Goal: Transaction & Acquisition: Obtain resource

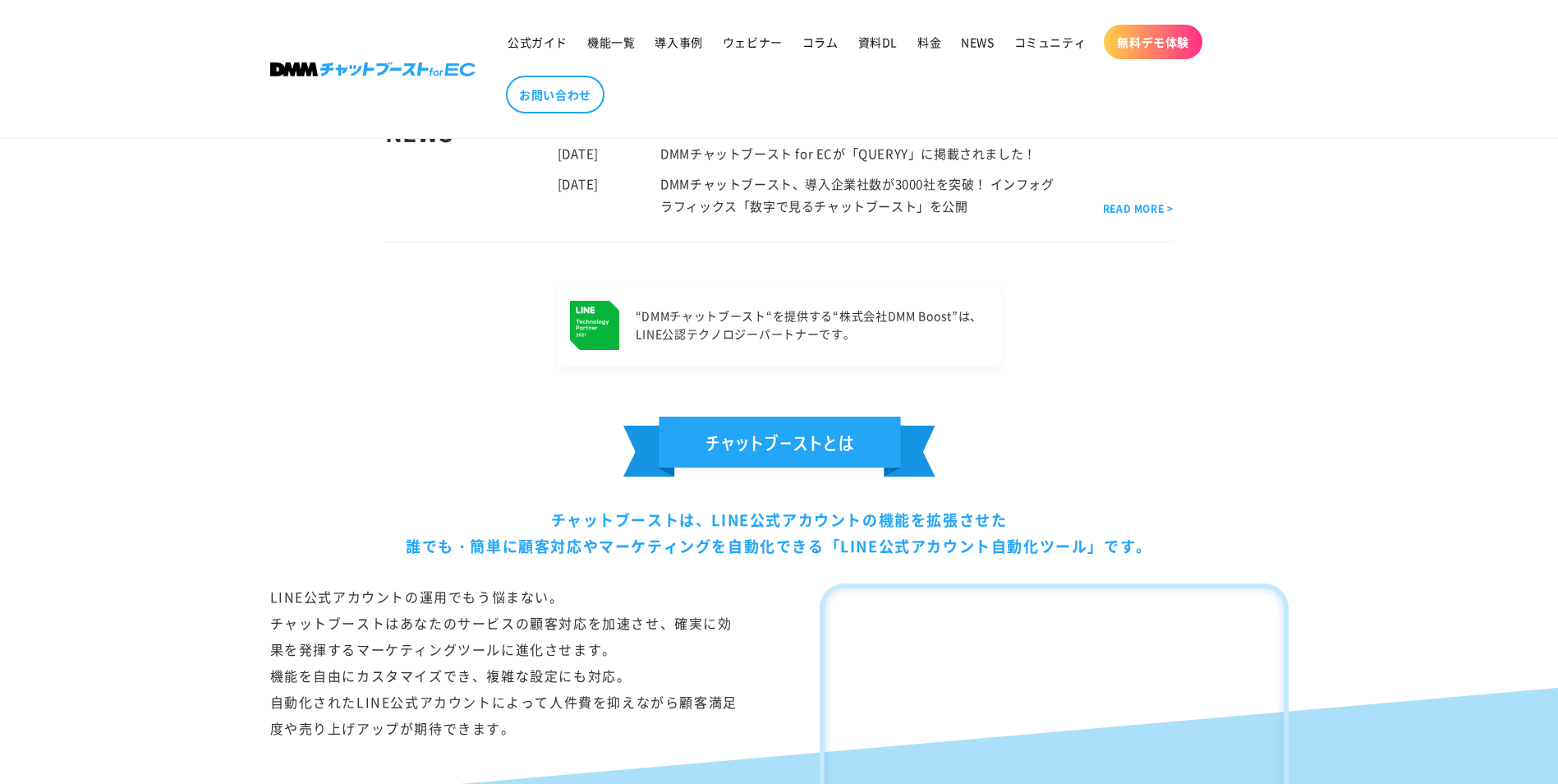
scroll to position [575, 0]
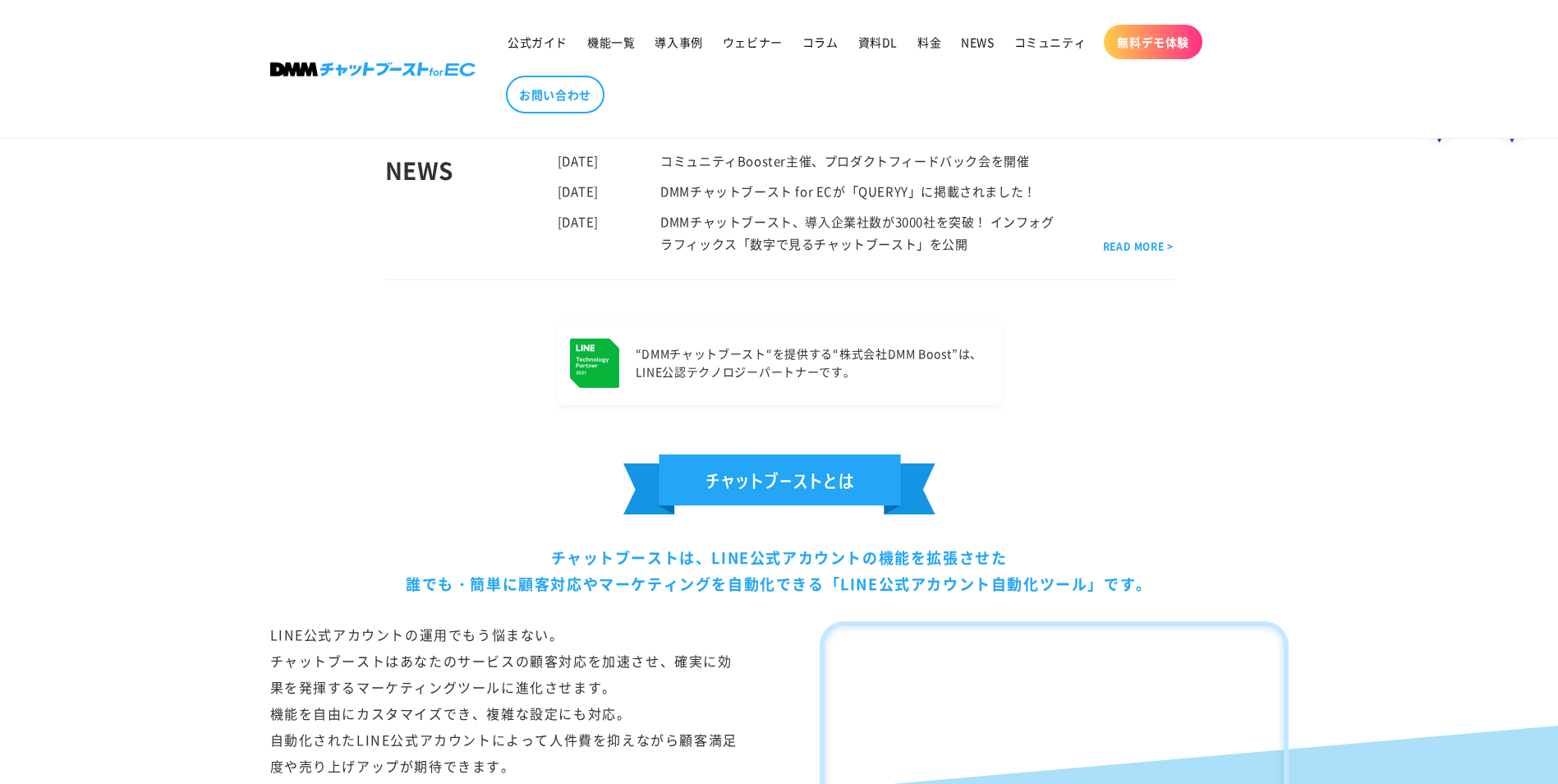
click at [362, 373] on div "“DMMチャットブースト“を提供する “株式会社DMM Boost”は、 LINE公認テクノロジーパートナーです。" at bounding box center [779, 363] width 1101 height 84
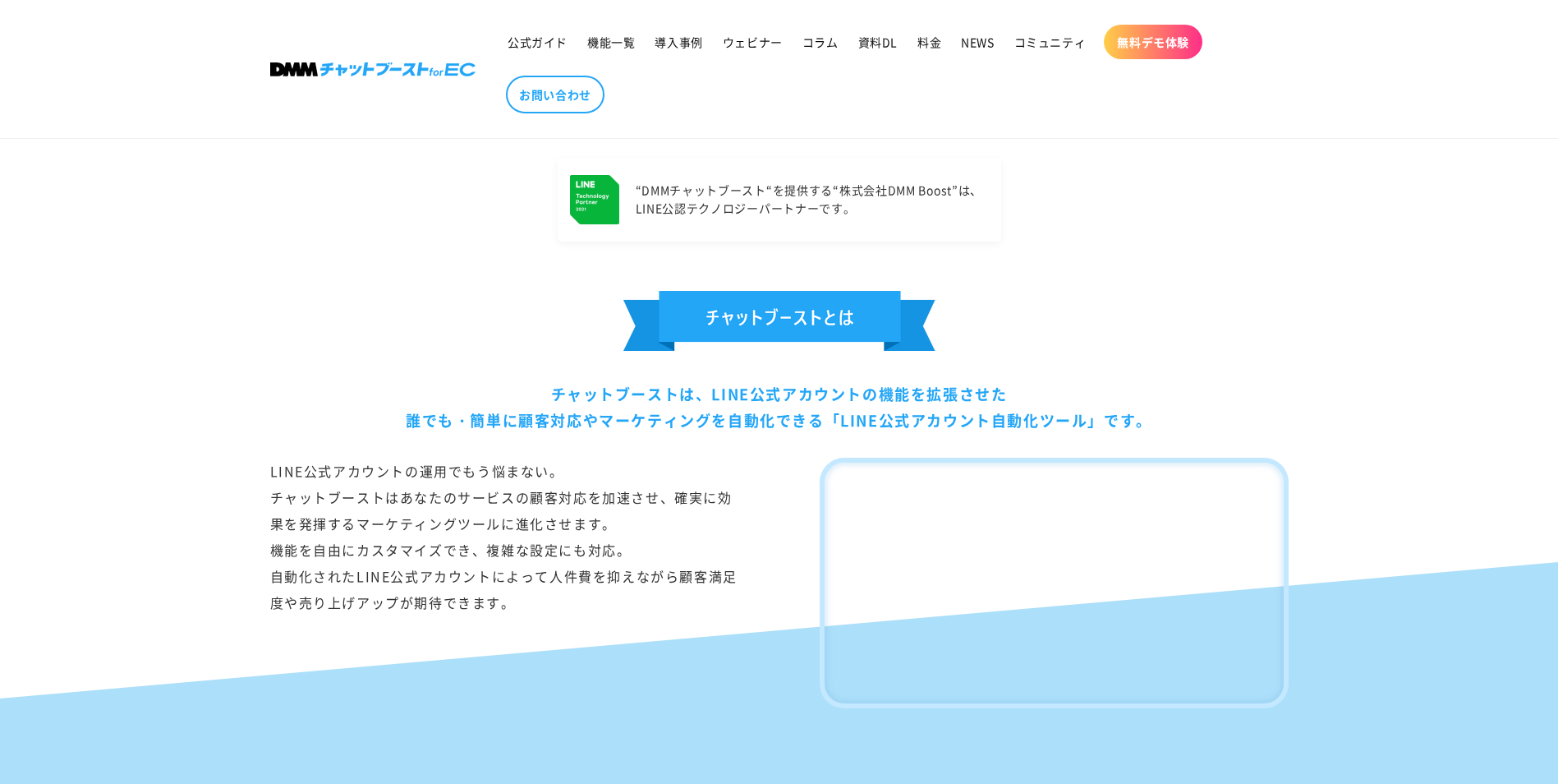
scroll to position [246, 0]
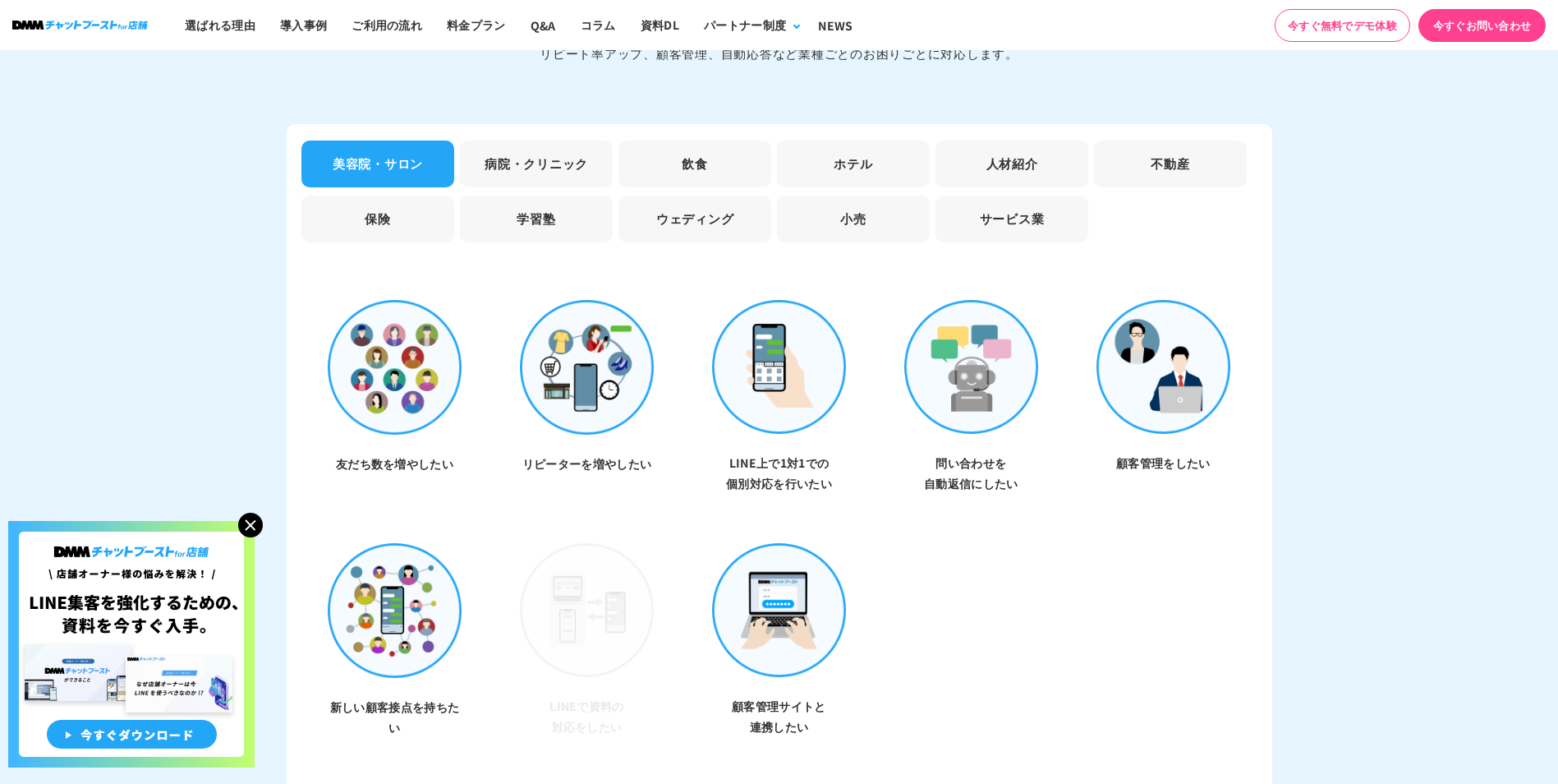
scroll to position [4846, 0]
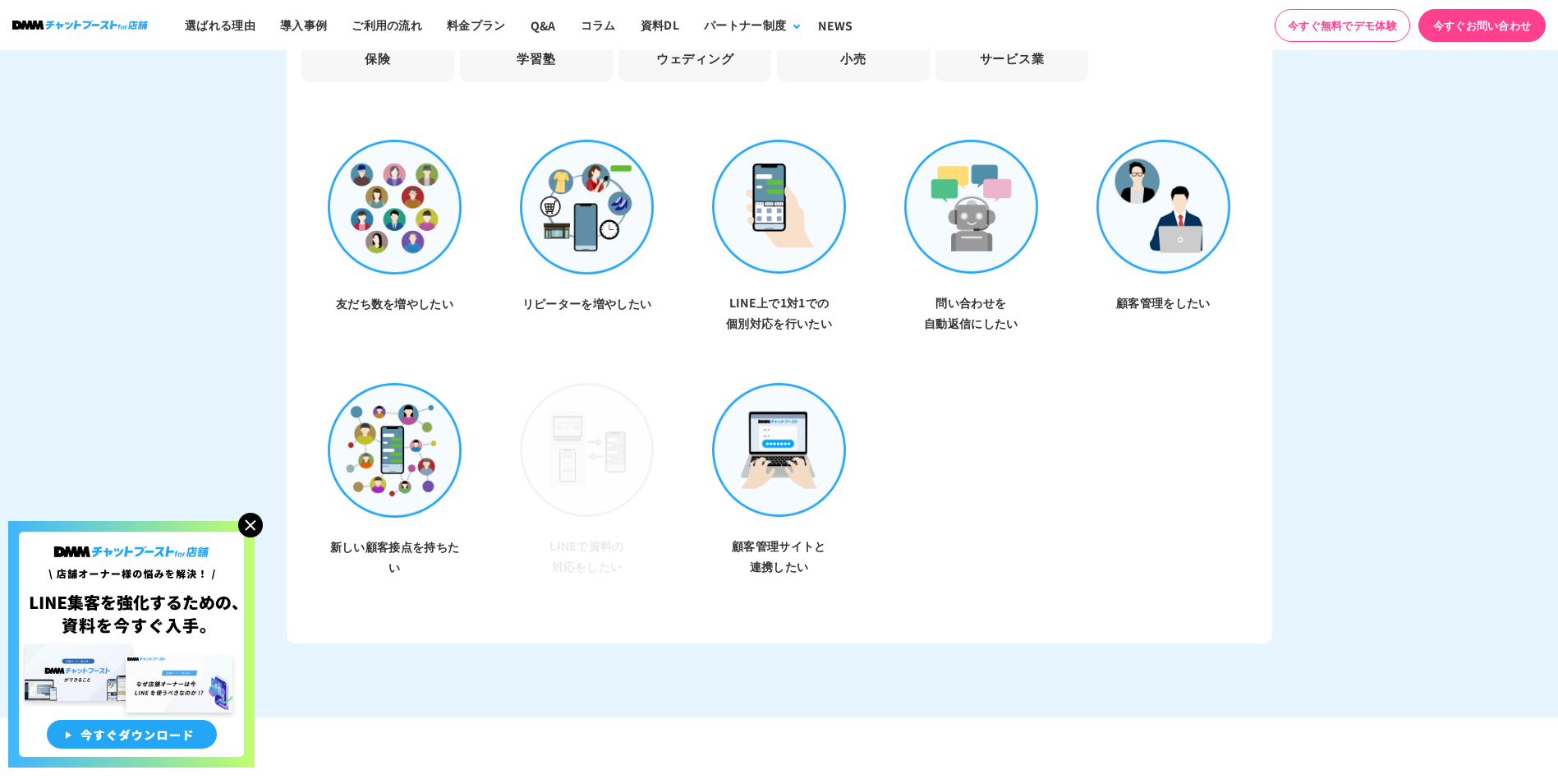
click at [242, 529] on img at bounding box center [250, 525] width 25 height 25
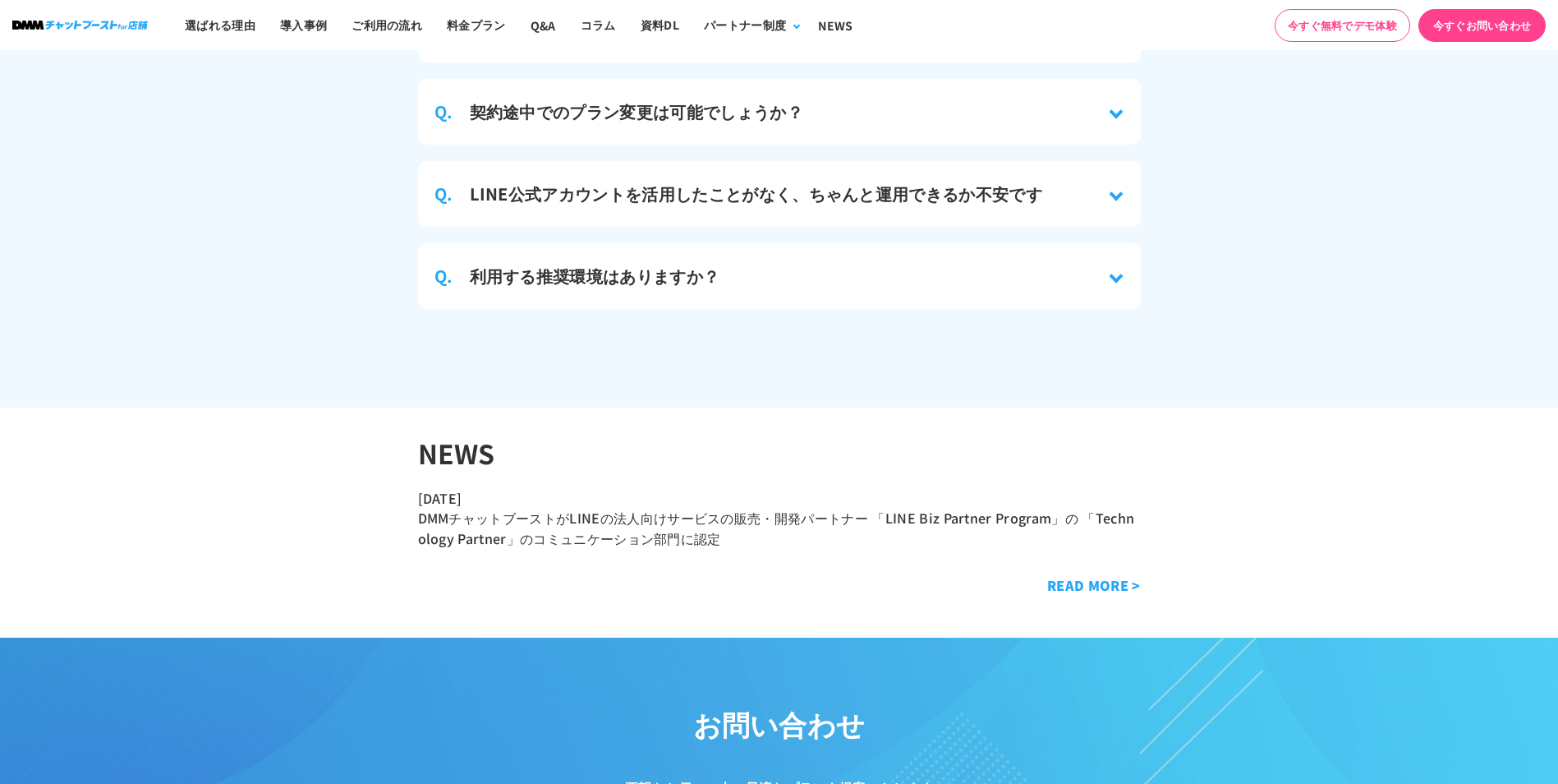
scroll to position [7557, 0]
click at [619, 187] on h3 "LINE公式アカウントを活用したことがなく、ちゃんと運用できるか不安です" at bounding box center [756, 193] width 573 height 25
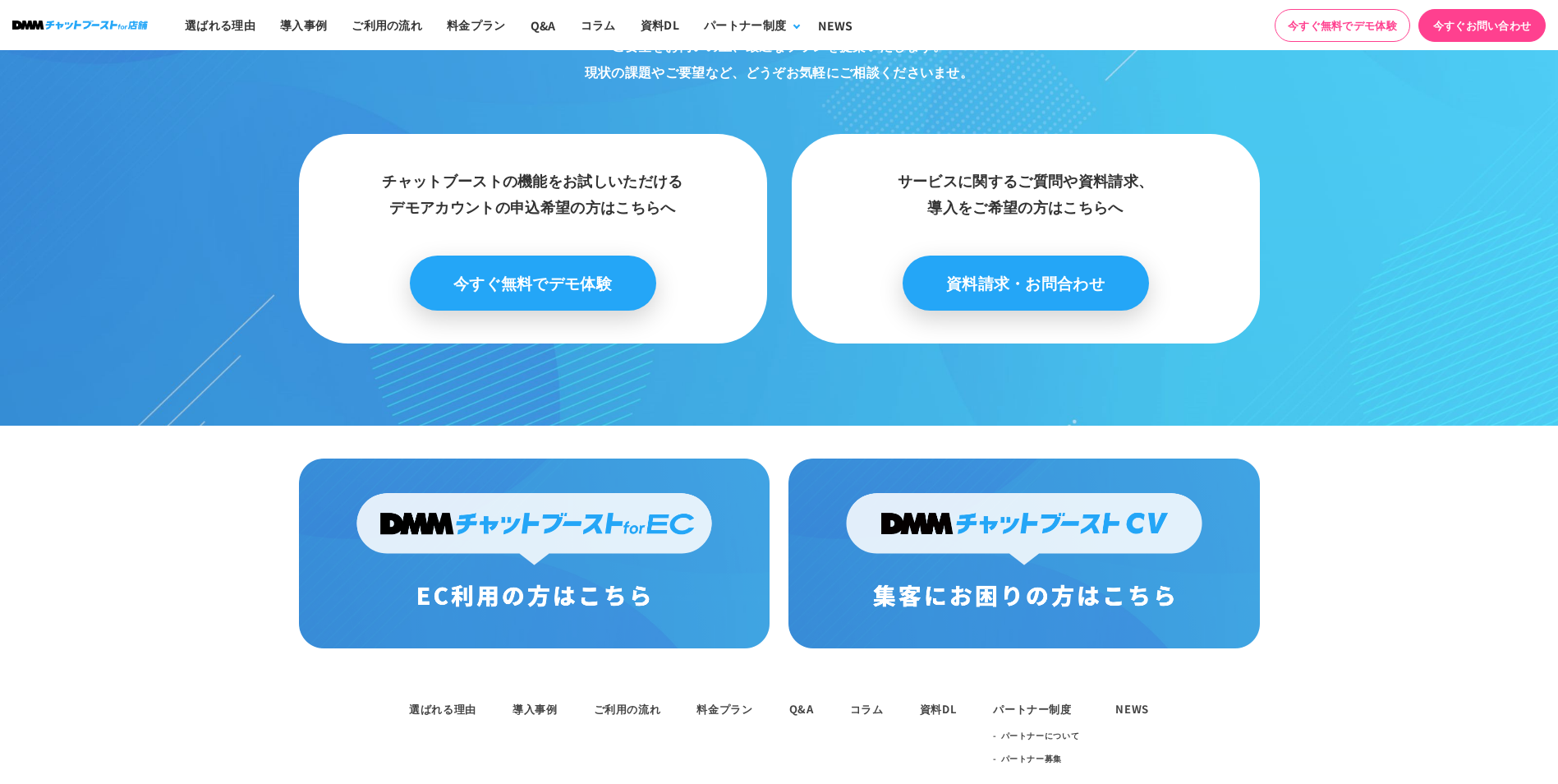
scroll to position [8450, 0]
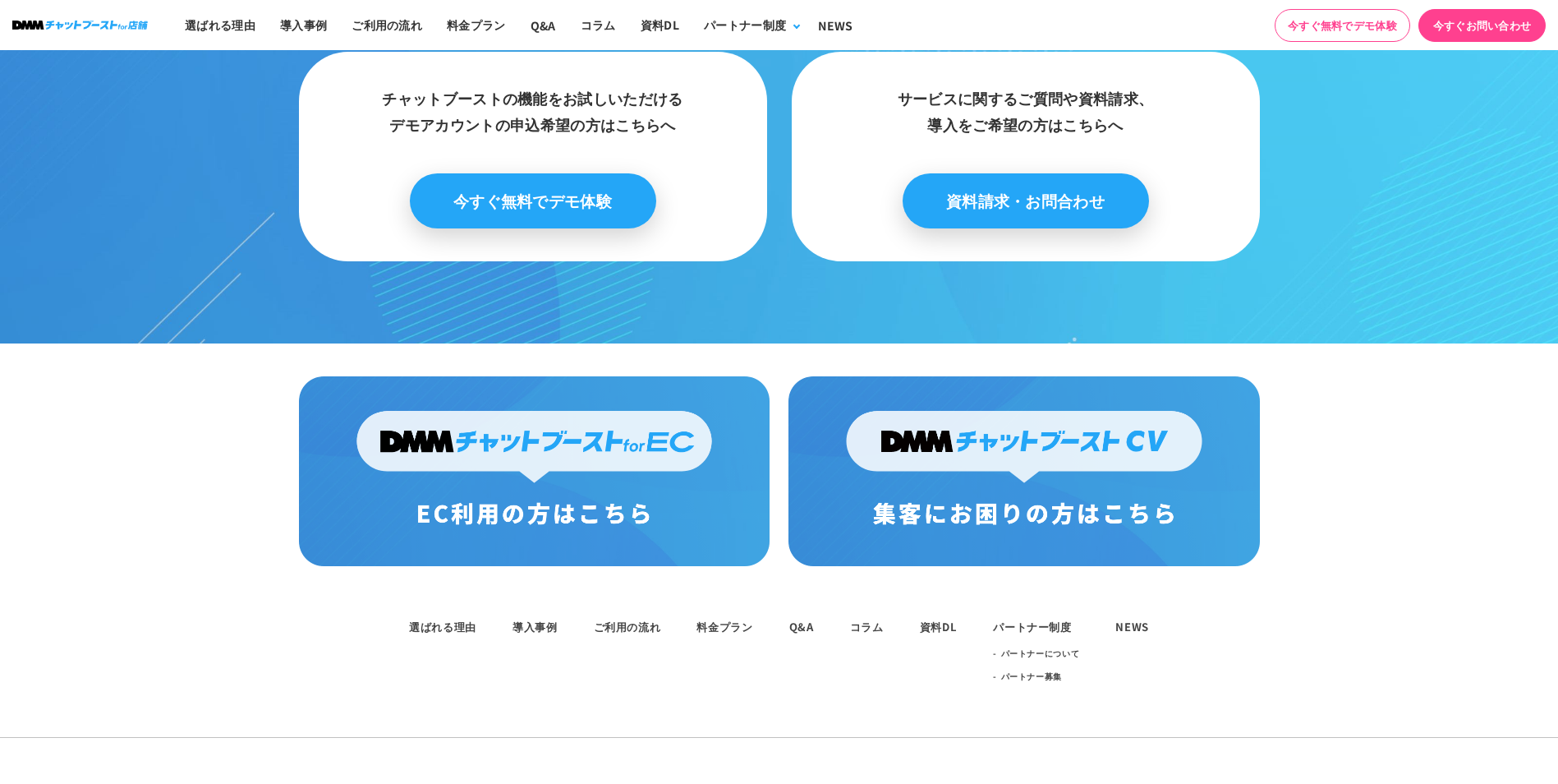
click at [493, 188] on link "今すぐ無料でデモ体験" at bounding box center [532, 201] width 246 height 55
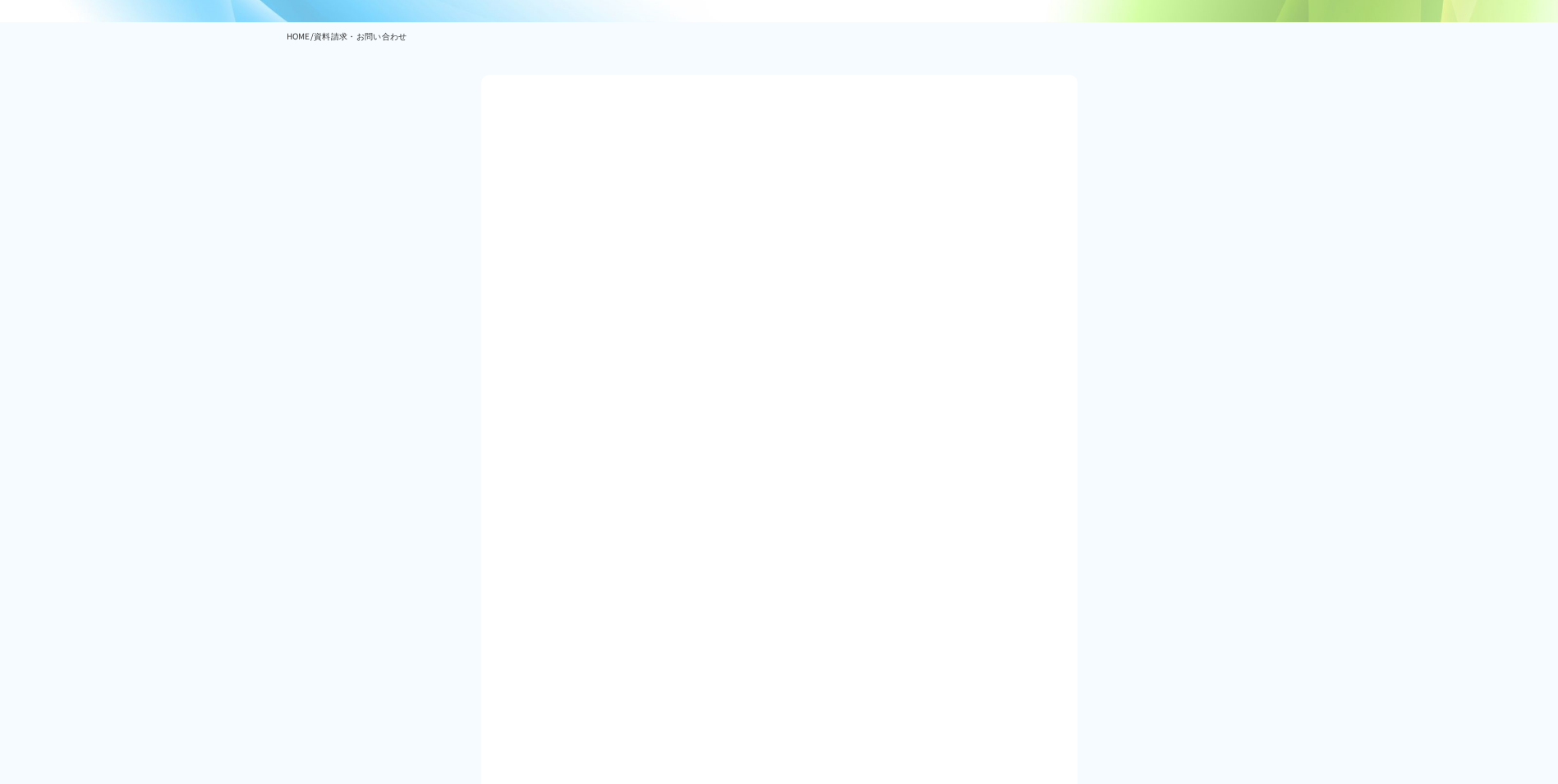
scroll to position [493, 0]
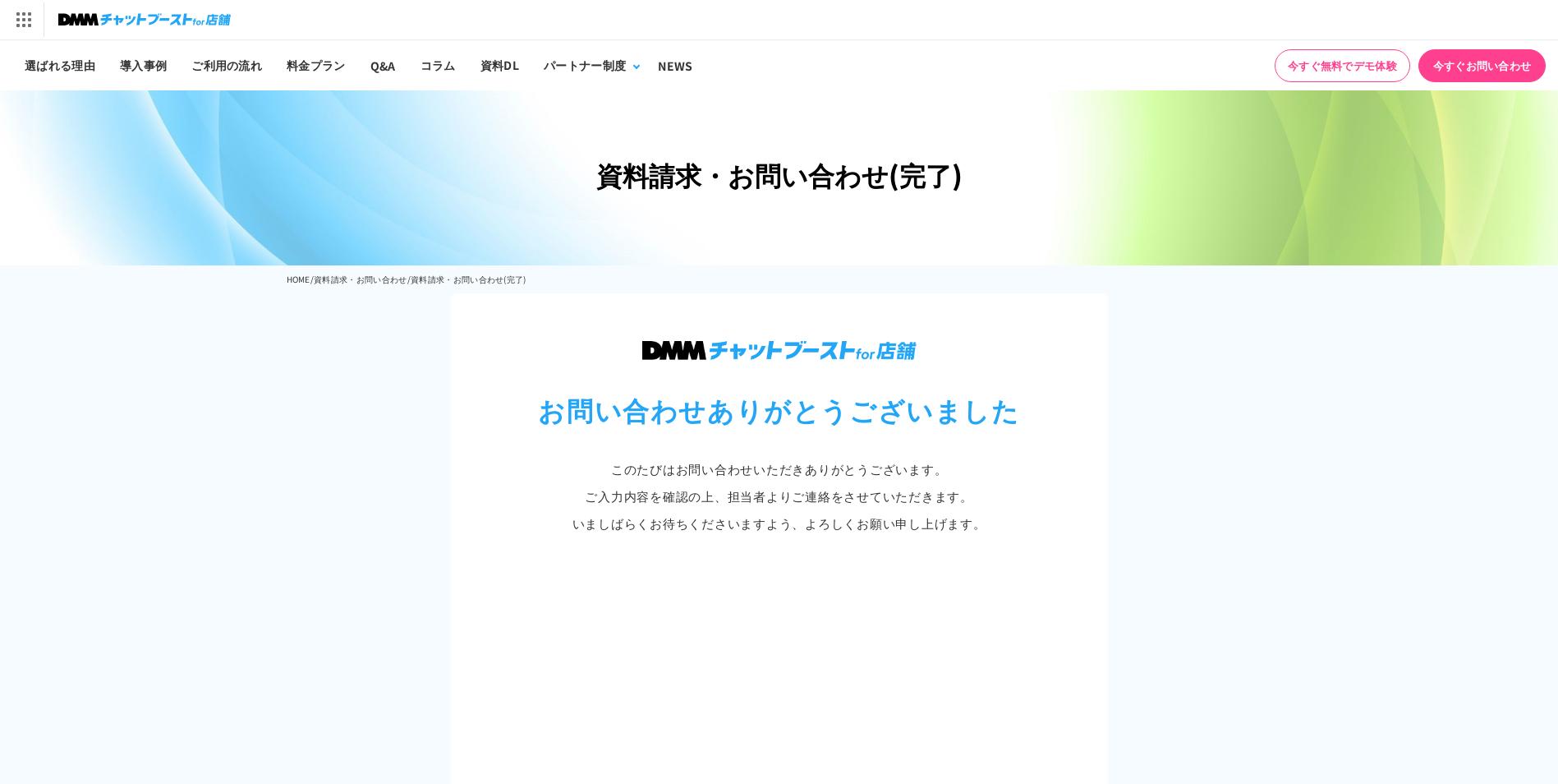
click at [380, 275] on span "資料請求・お問い合わせ" at bounding box center [360, 279] width 94 height 12
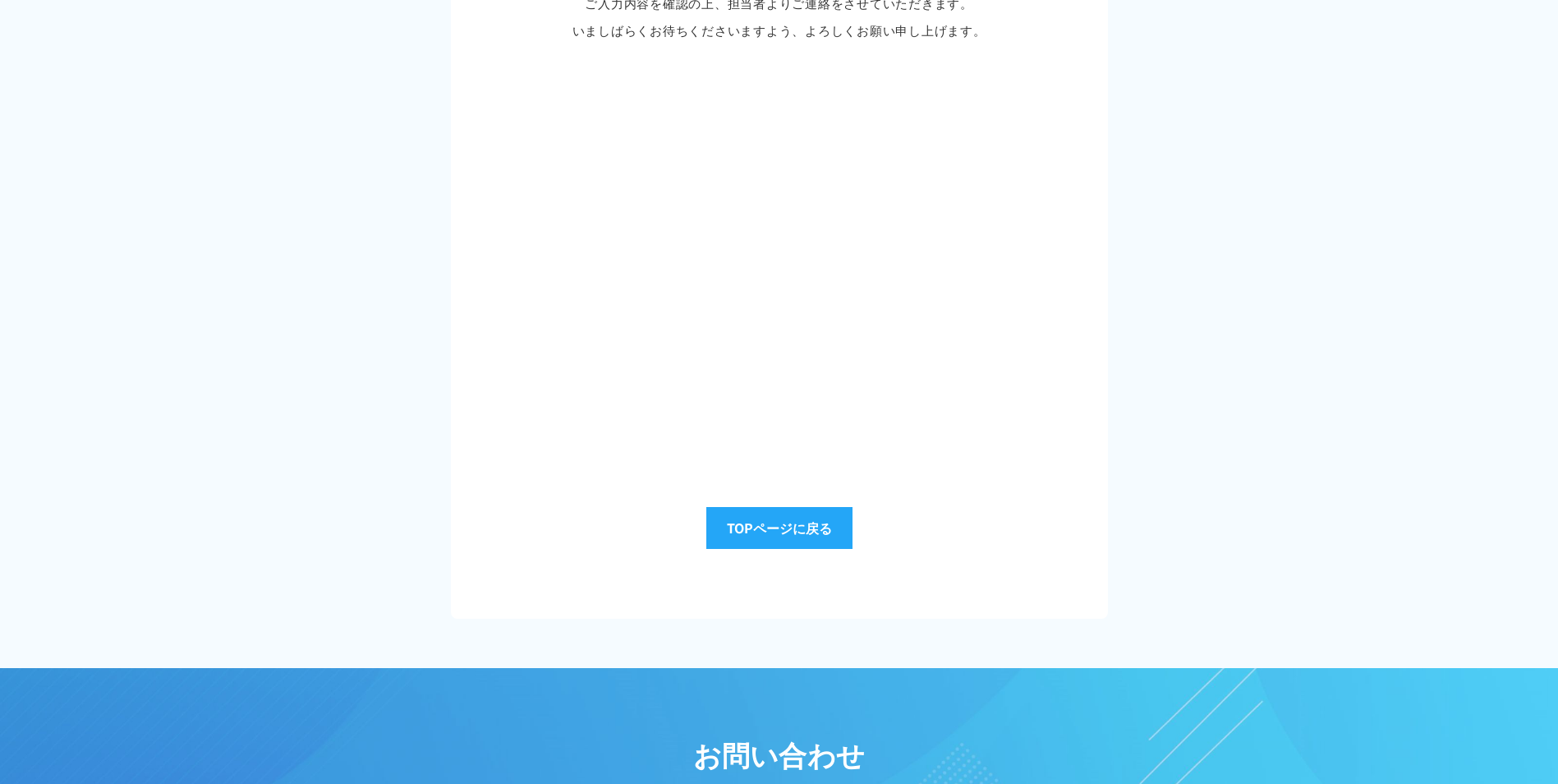
scroll to position [411, 0]
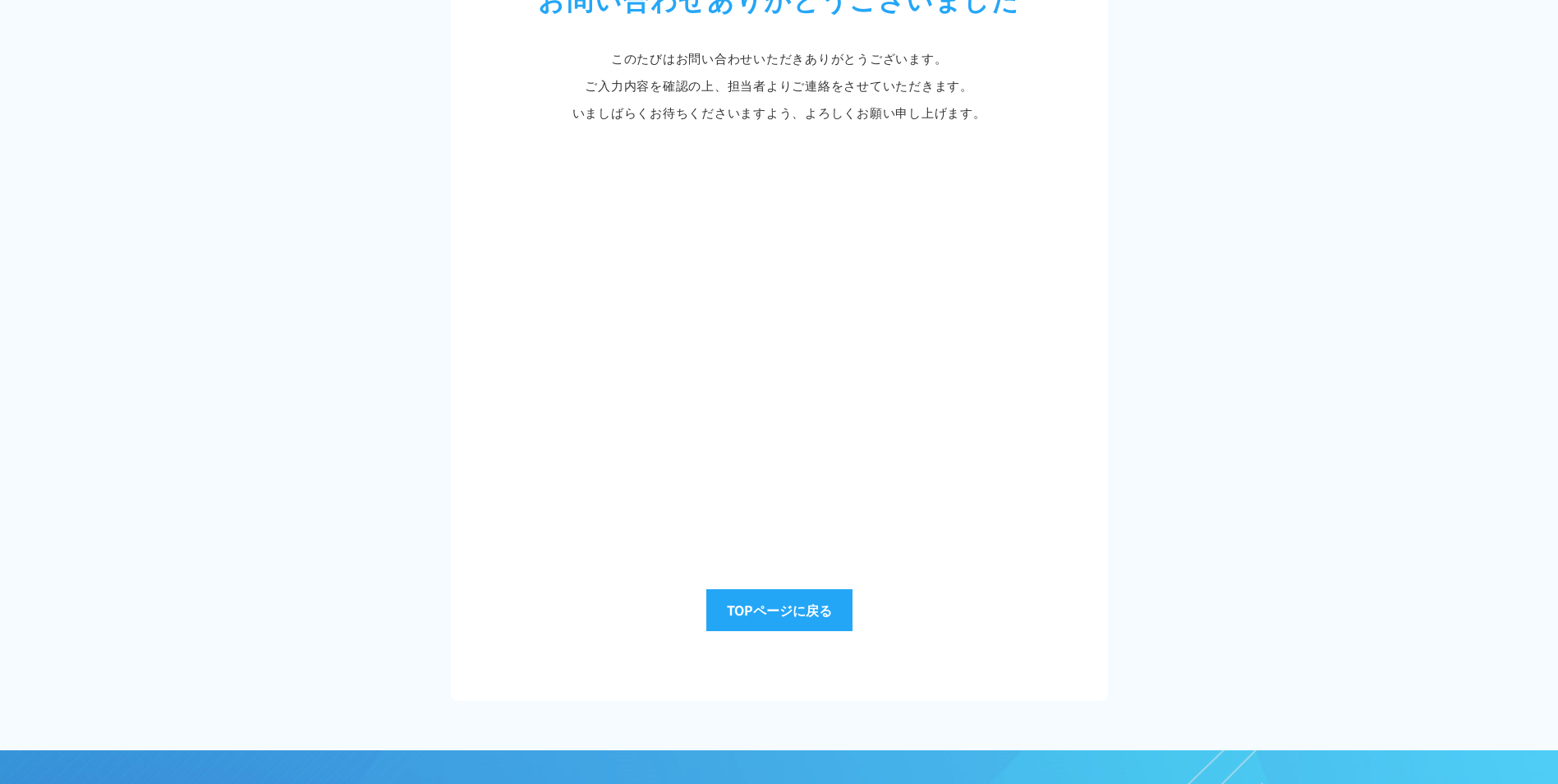
click at [812, 608] on link "TOPページに戻る" at bounding box center [779, 609] width 146 height 42
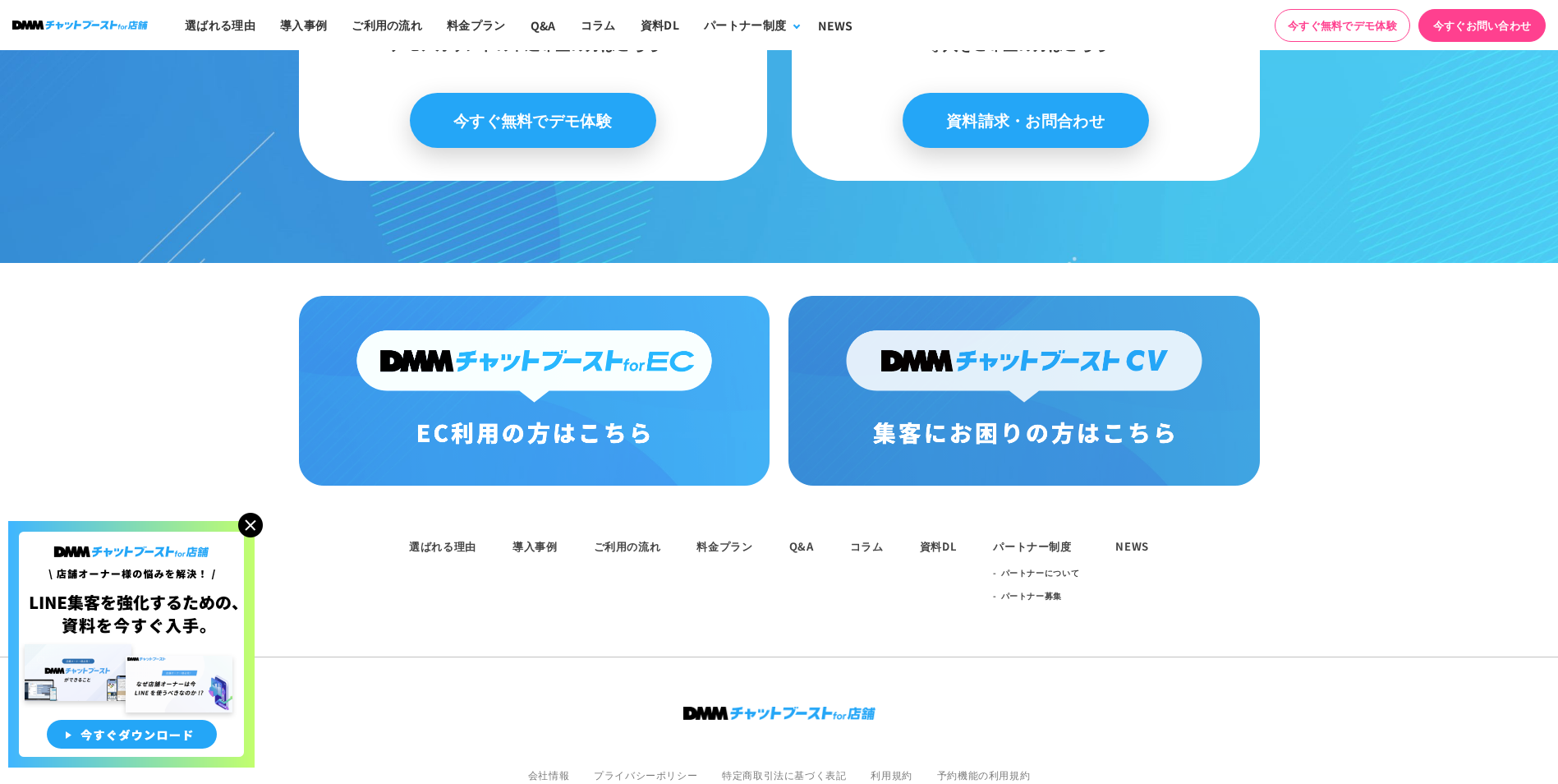
scroll to position [8378, 0]
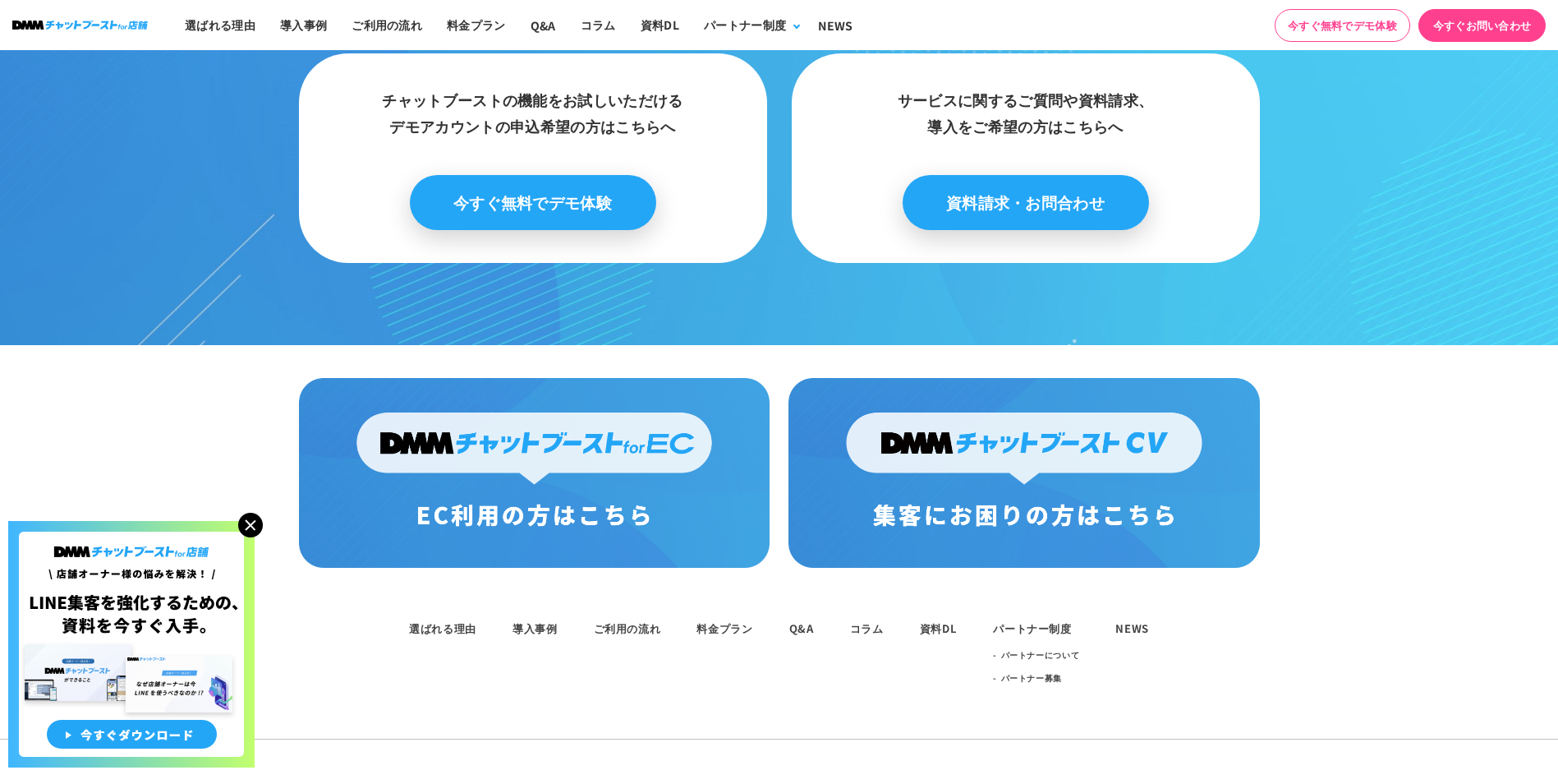
click at [968, 175] on link "資料請求・お問合わせ" at bounding box center [1026, 202] width 246 height 55
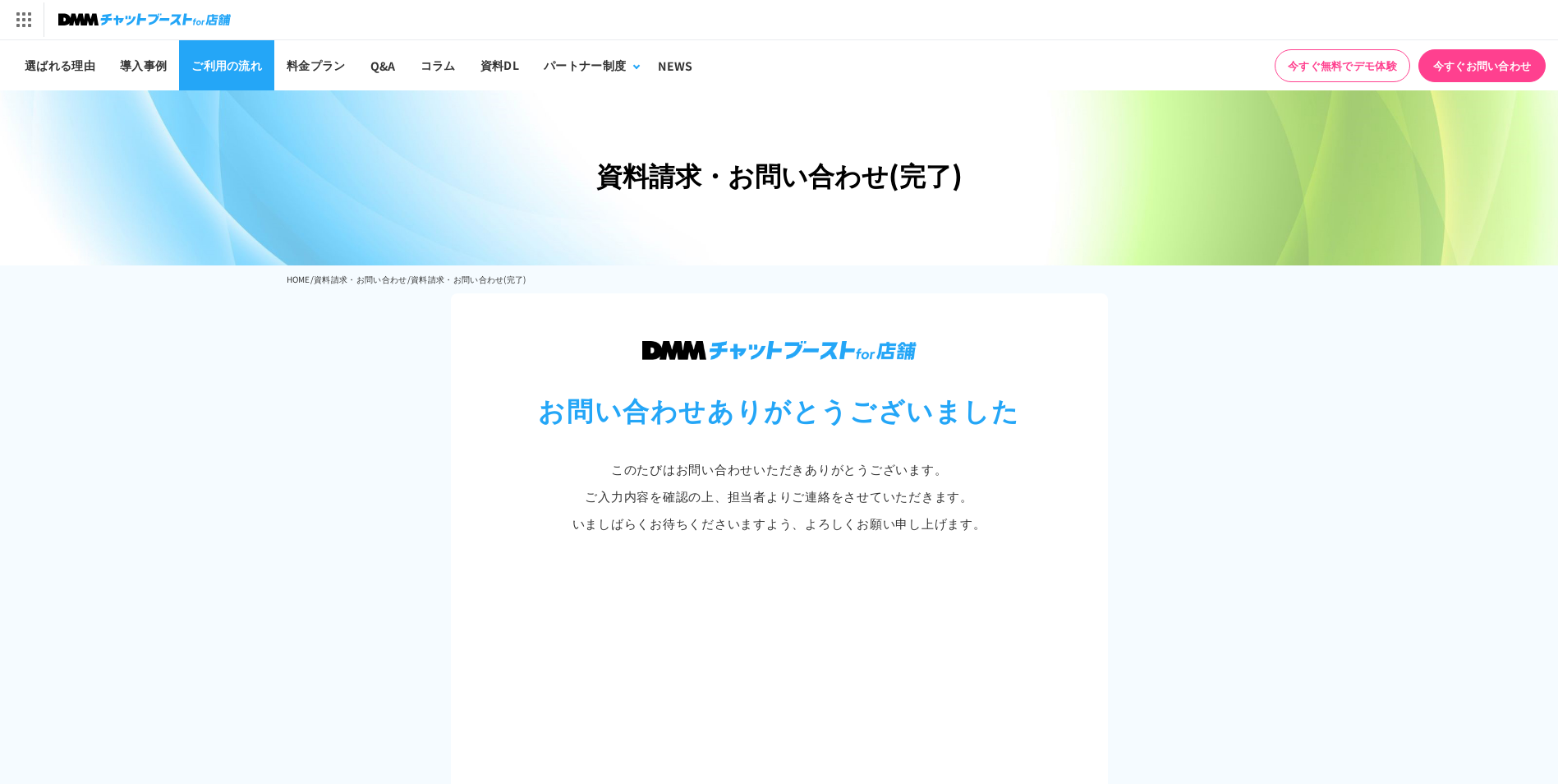
click at [211, 60] on link "ご利用の流れ" at bounding box center [227, 65] width 96 height 50
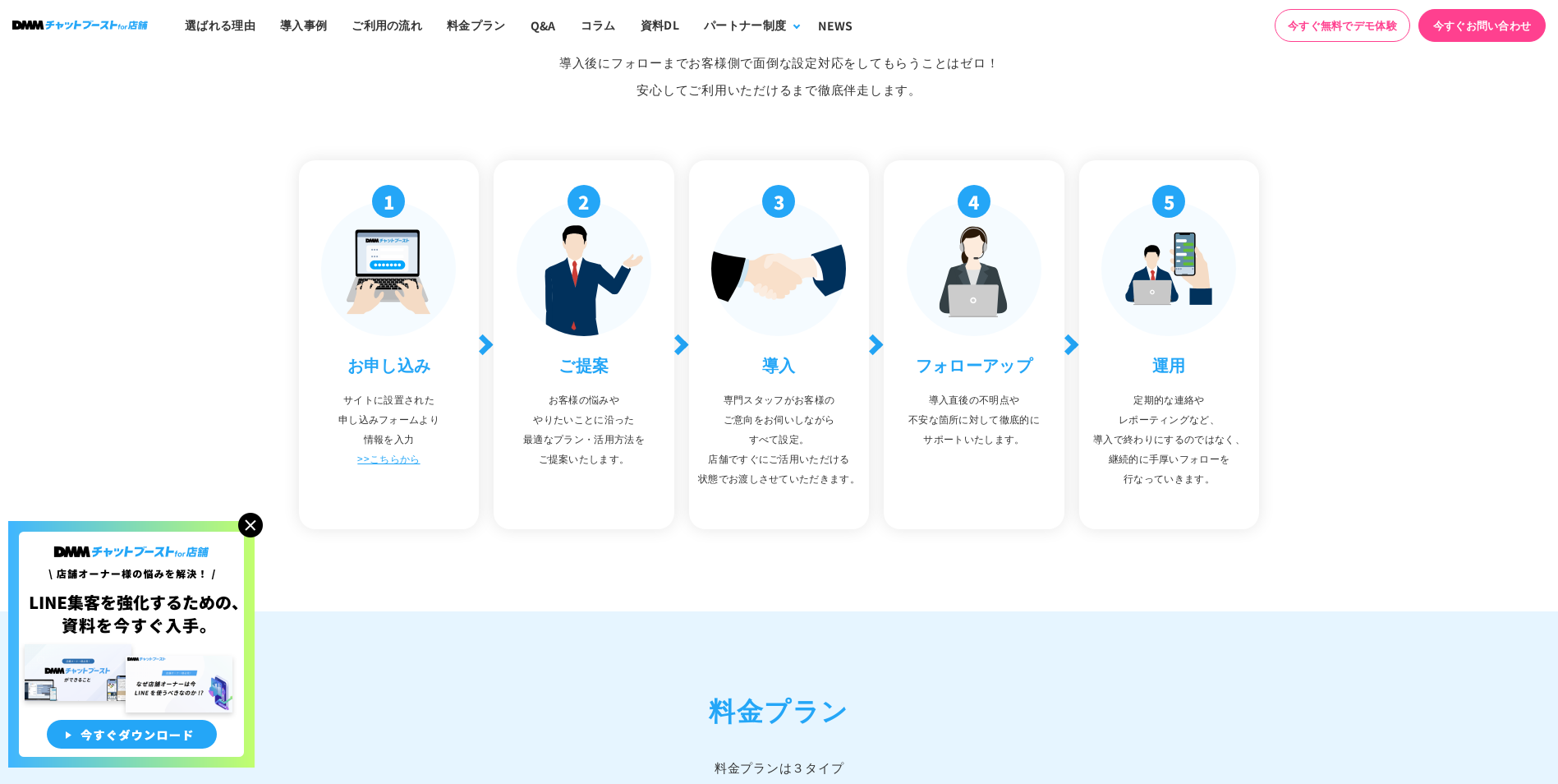
scroll to position [5669, 0]
click at [843, 468] on p "専門スタッフがお客様の ご意向をお伺いしながら すべて設定。 店舗ですぐにご活用いただける 状態でお渡しさせていただきます。" at bounding box center [779, 437] width 164 height 98
click at [801, 363] on h2 "導入" at bounding box center [779, 363] width 164 height 25
click at [798, 363] on h2 "導入" at bounding box center [779, 363] width 164 height 25
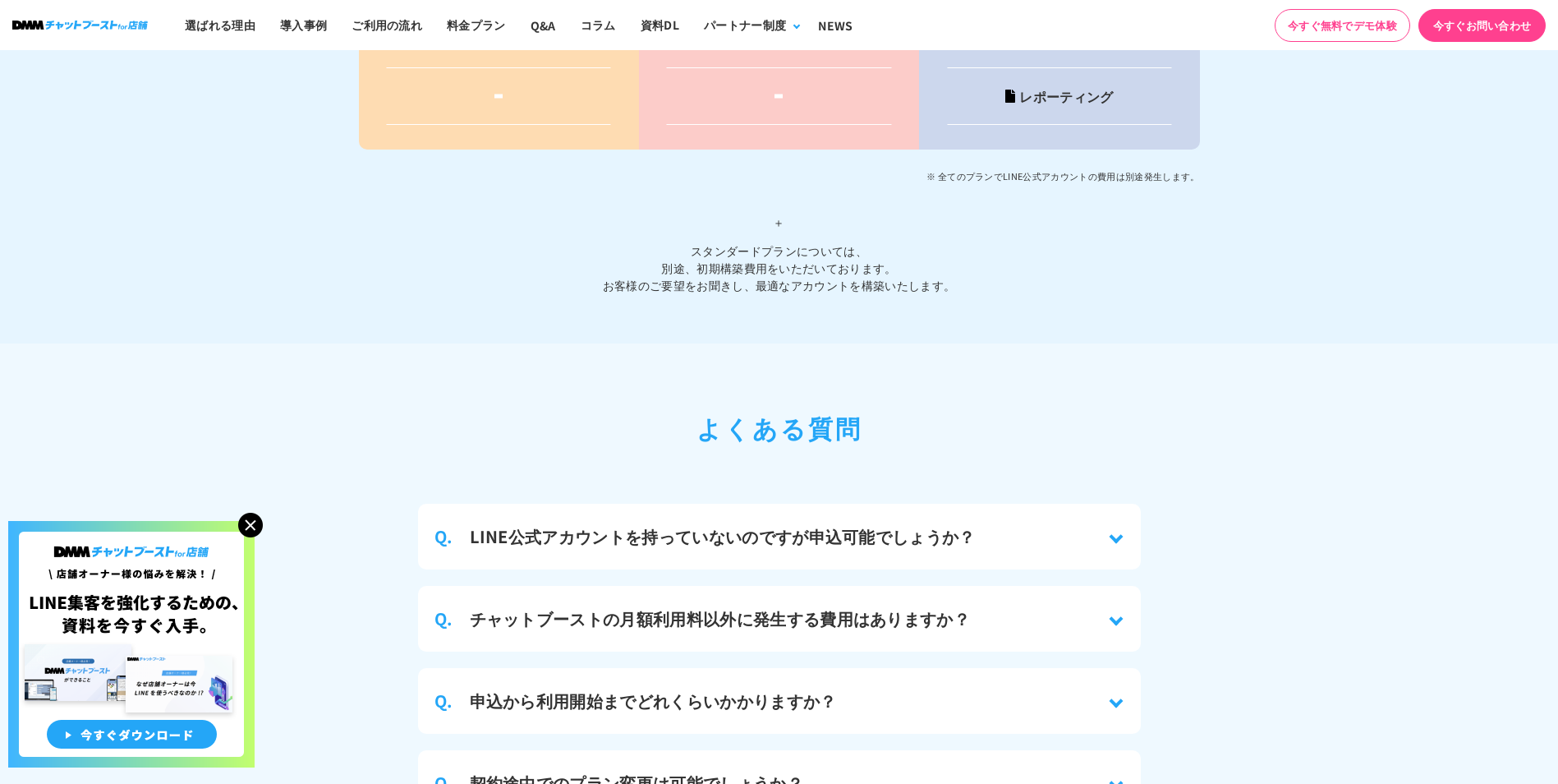
scroll to position [7147, 0]
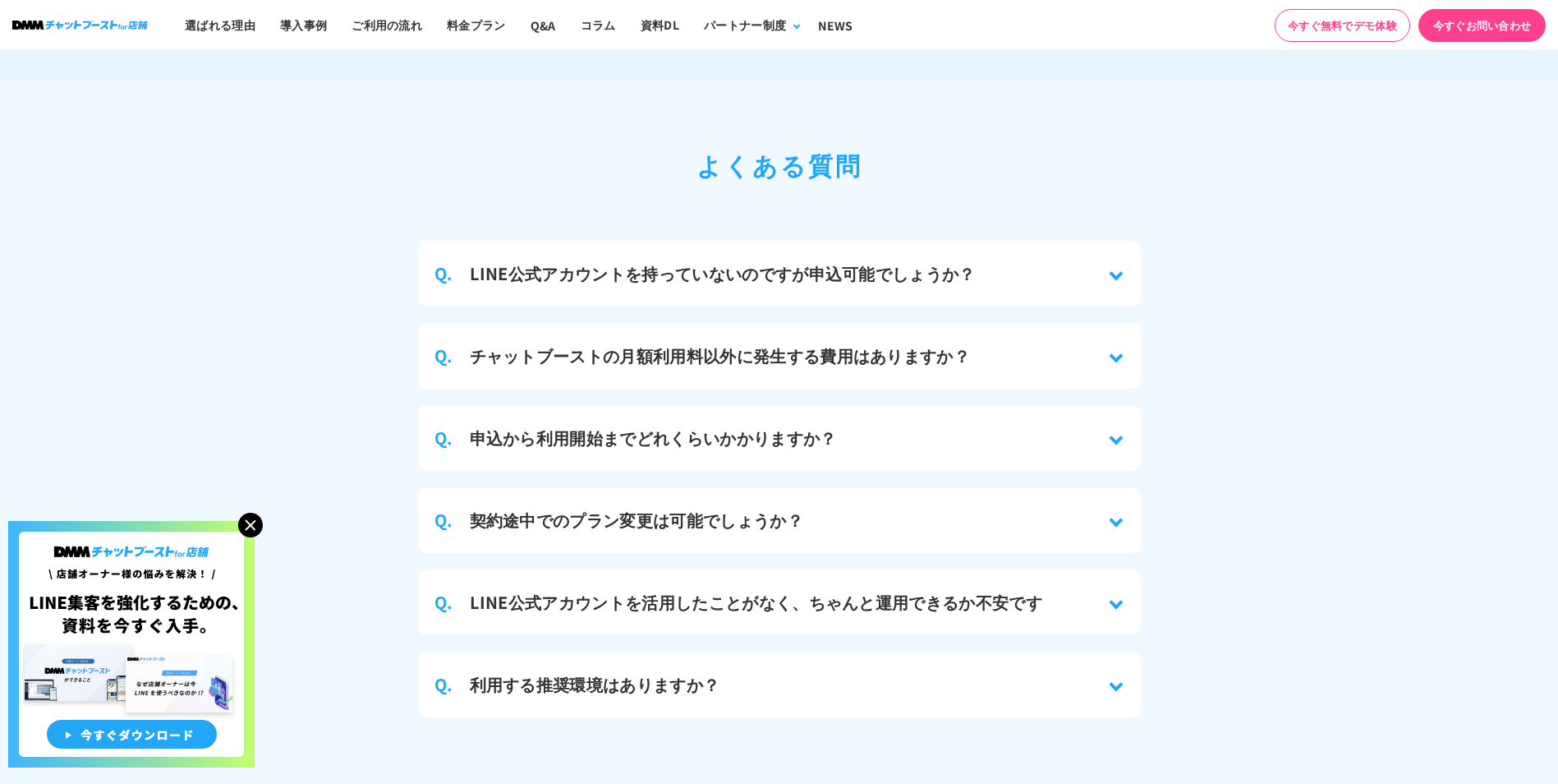
click at [688, 523] on div "Q. 契約途中でのプラン変更は可能でしょうか？" at bounding box center [779, 519] width 723 height 66
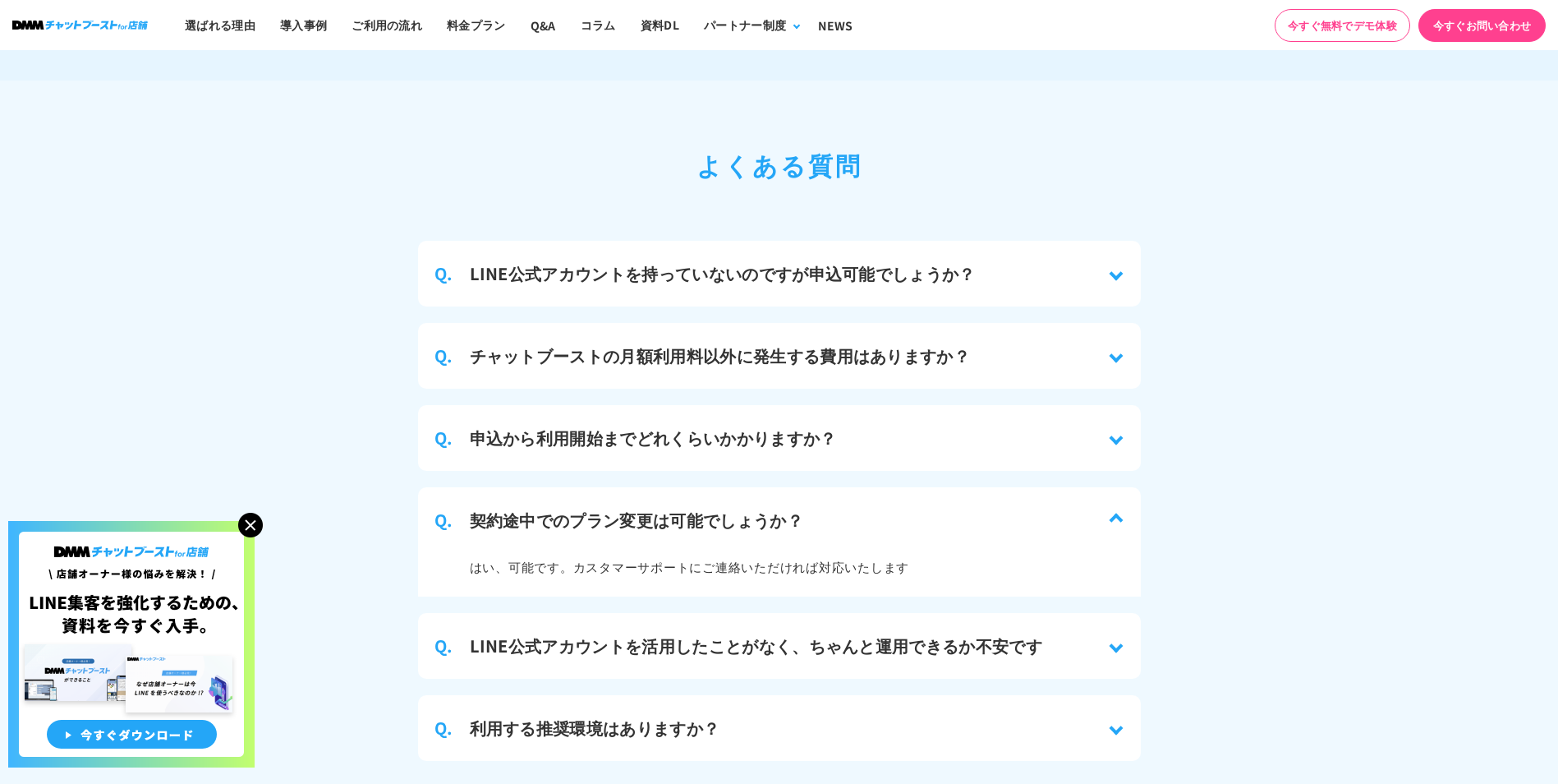
click at [698, 406] on div "Q. 申込から利用開始までどれくらいかかりますか？" at bounding box center [779, 438] width 723 height 66
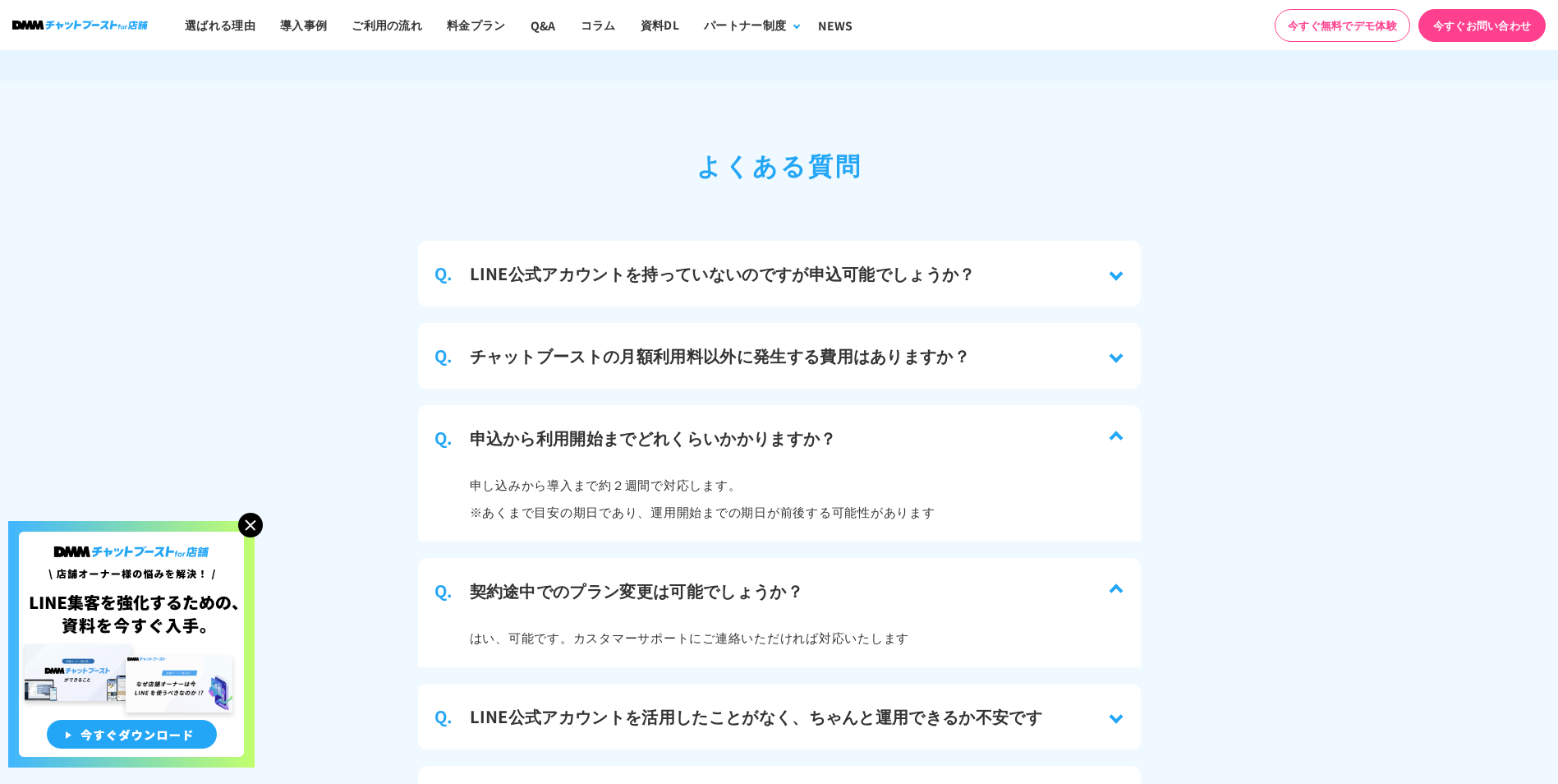
scroll to position [7230, 0]
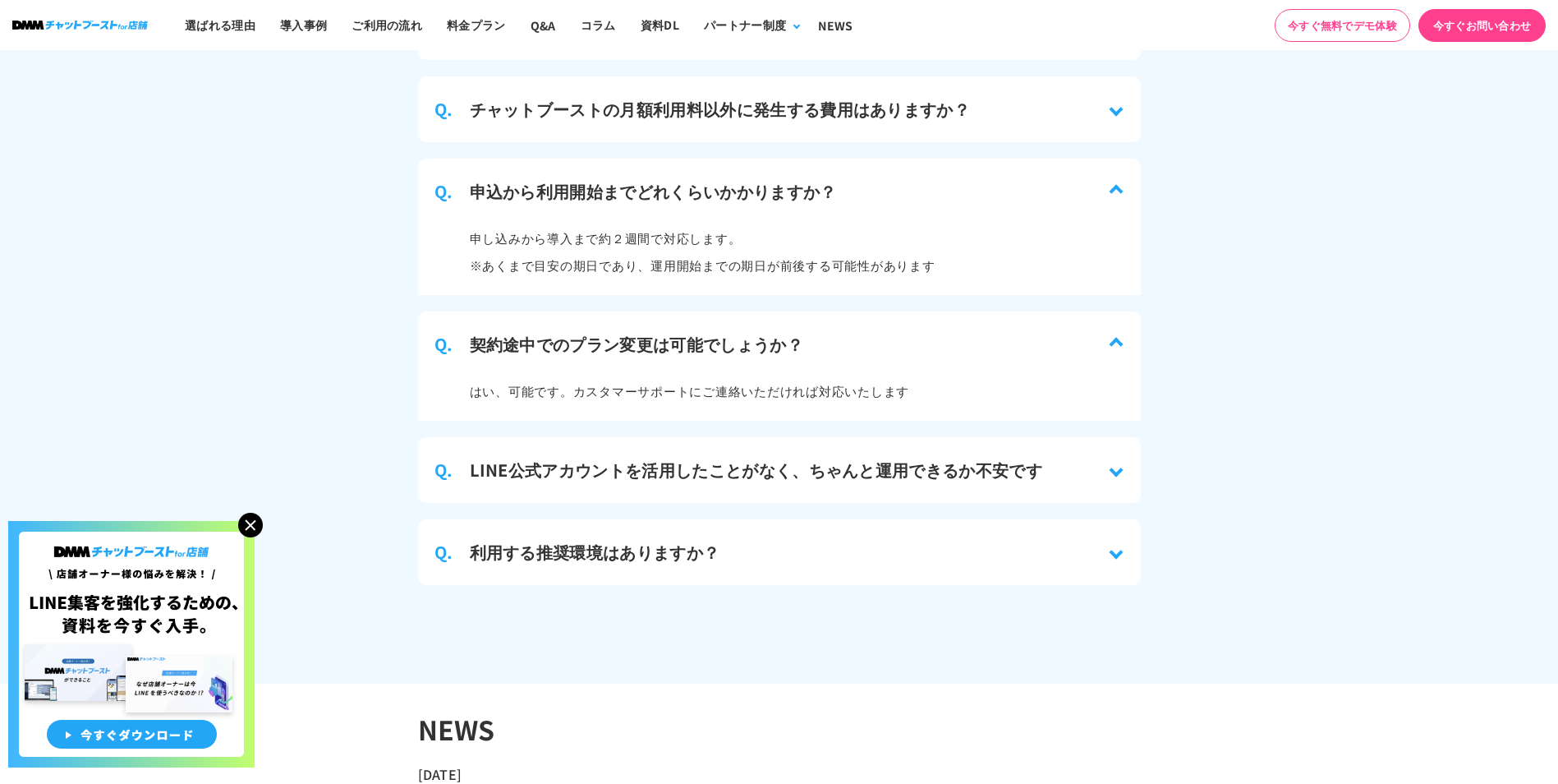
click at [720, 553] on div "Q. 利用する推奨環境はありますか？" at bounding box center [779, 552] width 723 height 66
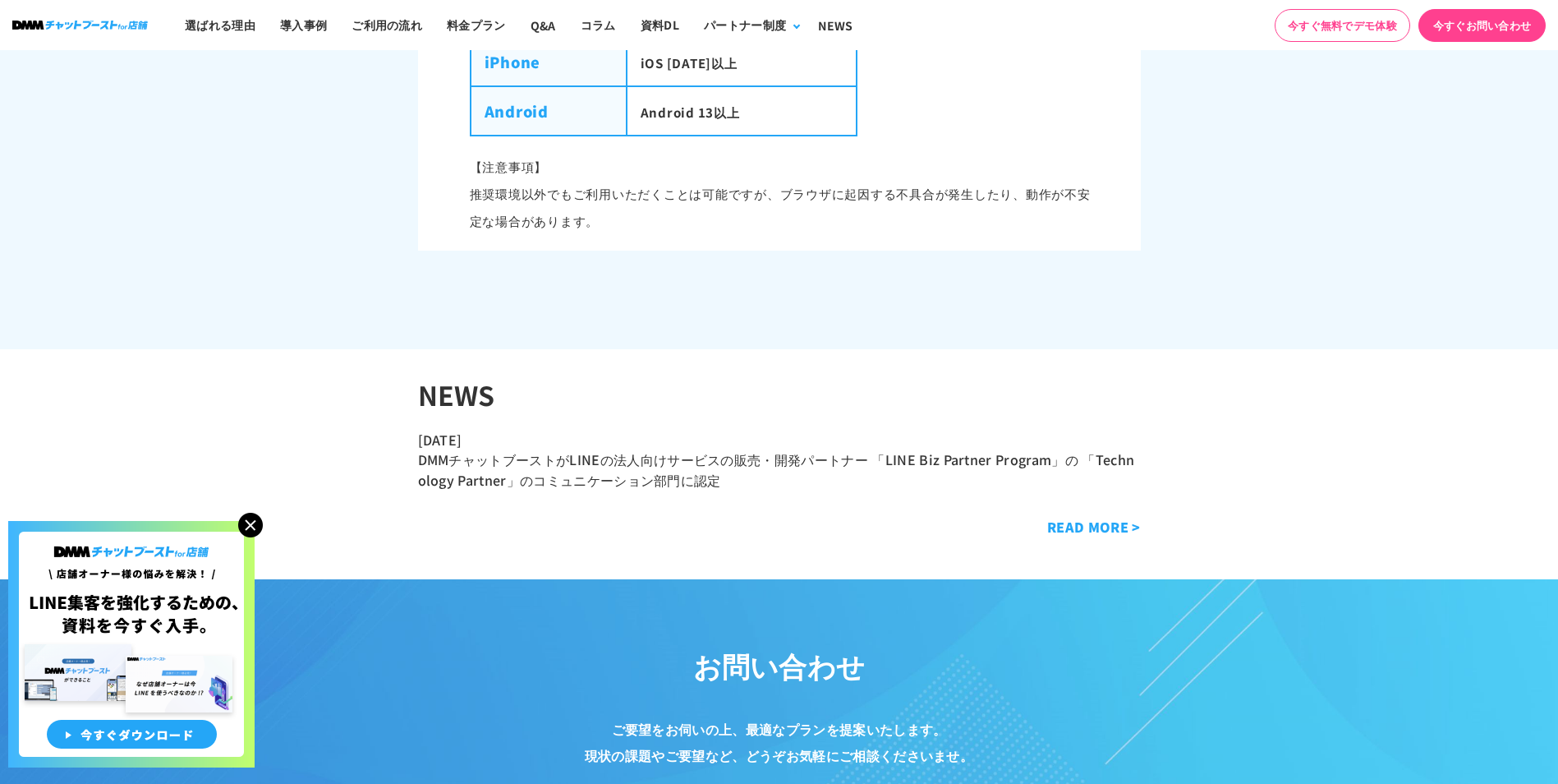
scroll to position [8380, 0]
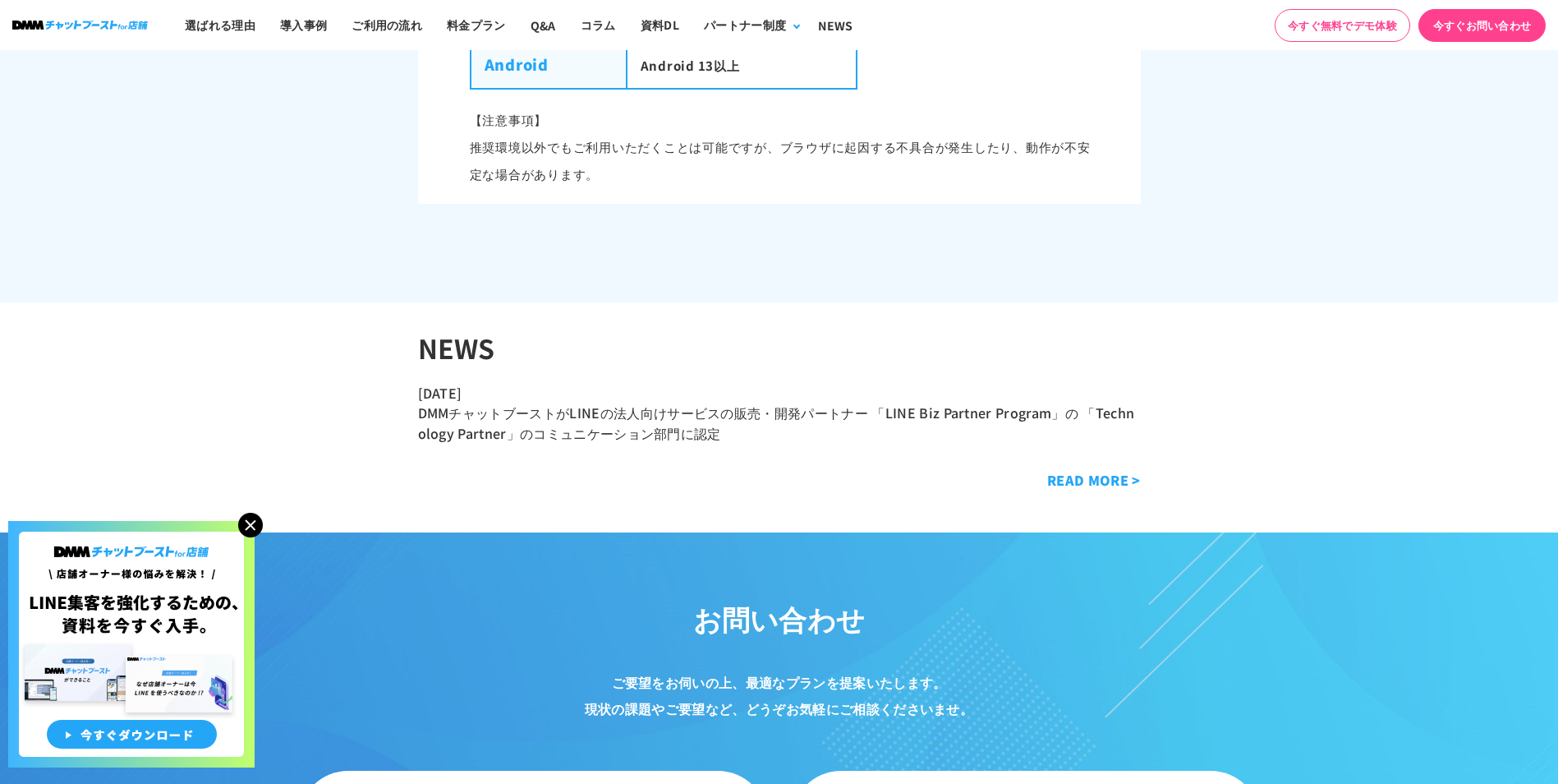
drag, startPoint x: 720, startPoint y: 553, endPoint x: 453, endPoint y: 552, distance: 267.0
click at [453, 552] on section "お問い合わせ ご要望をお伺いの上、最適なプランを提案いたします。 現状の課題やご要望など、 どうぞお気軽にご相談くださいませ。 チャットブーストの機能をお試し…" at bounding box center [779, 797] width 1558 height 529
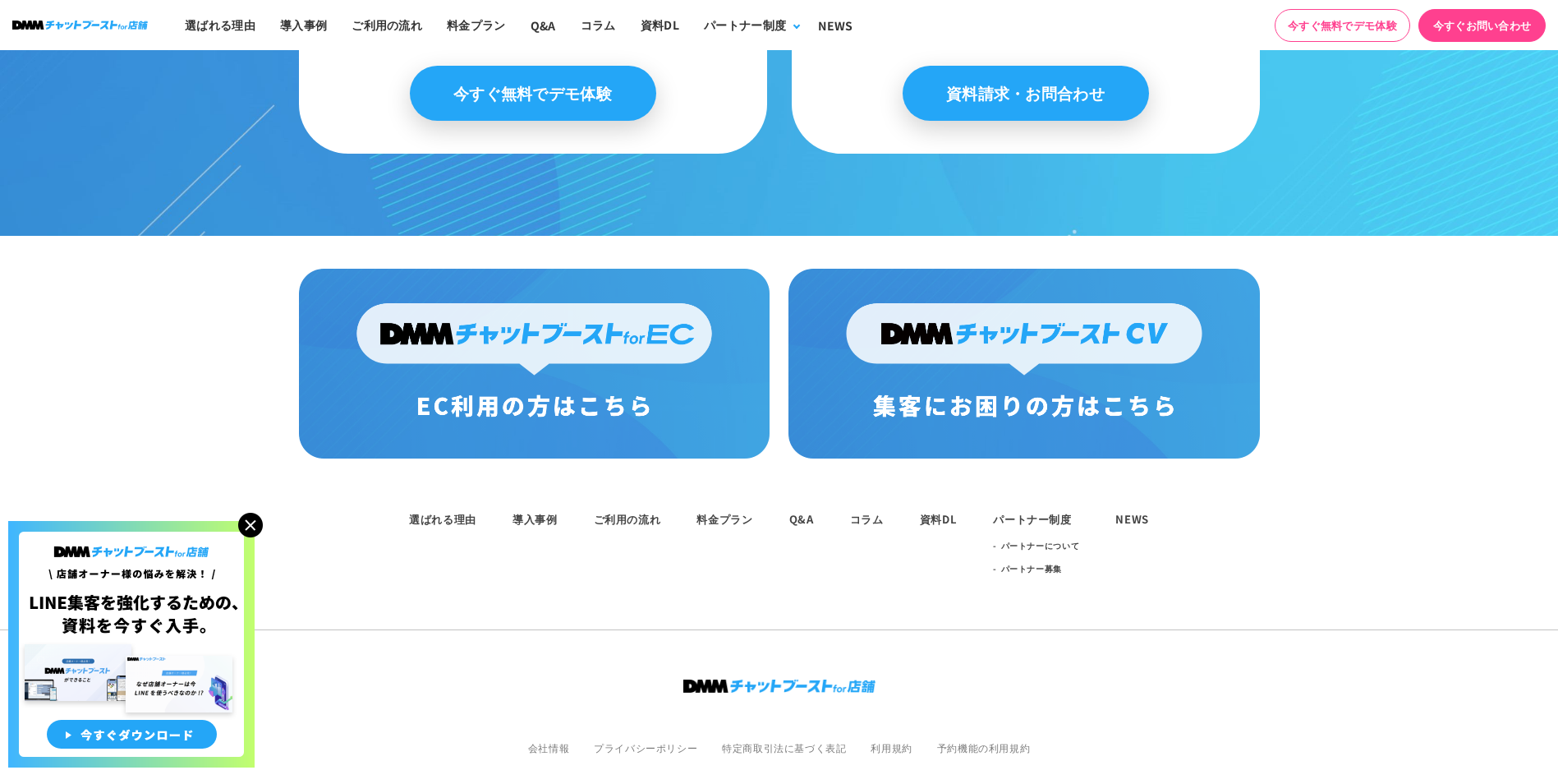
scroll to position [9180, 0]
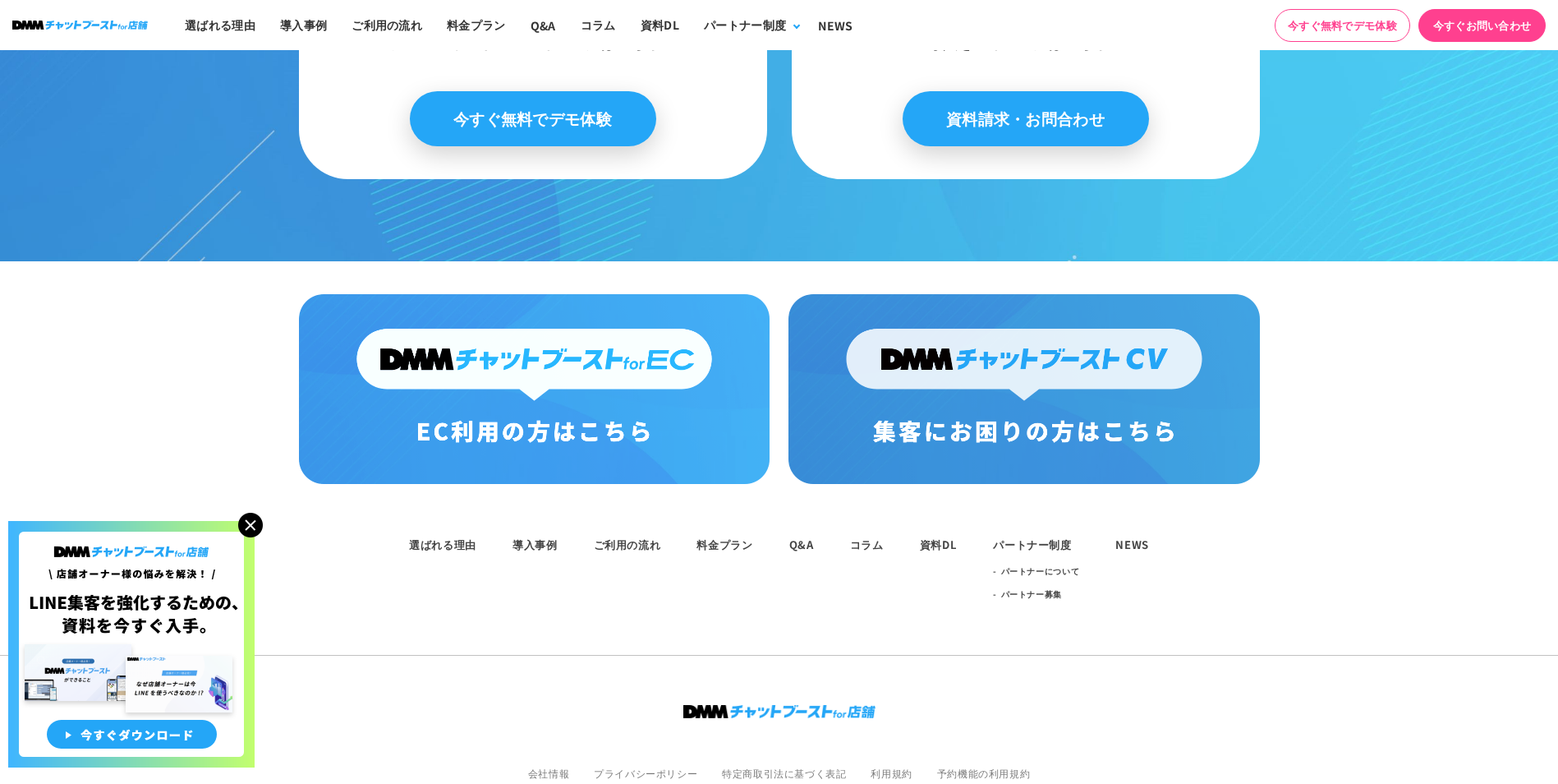
click at [606, 423] on img at bounding box center [534, 389] width 471 height 189
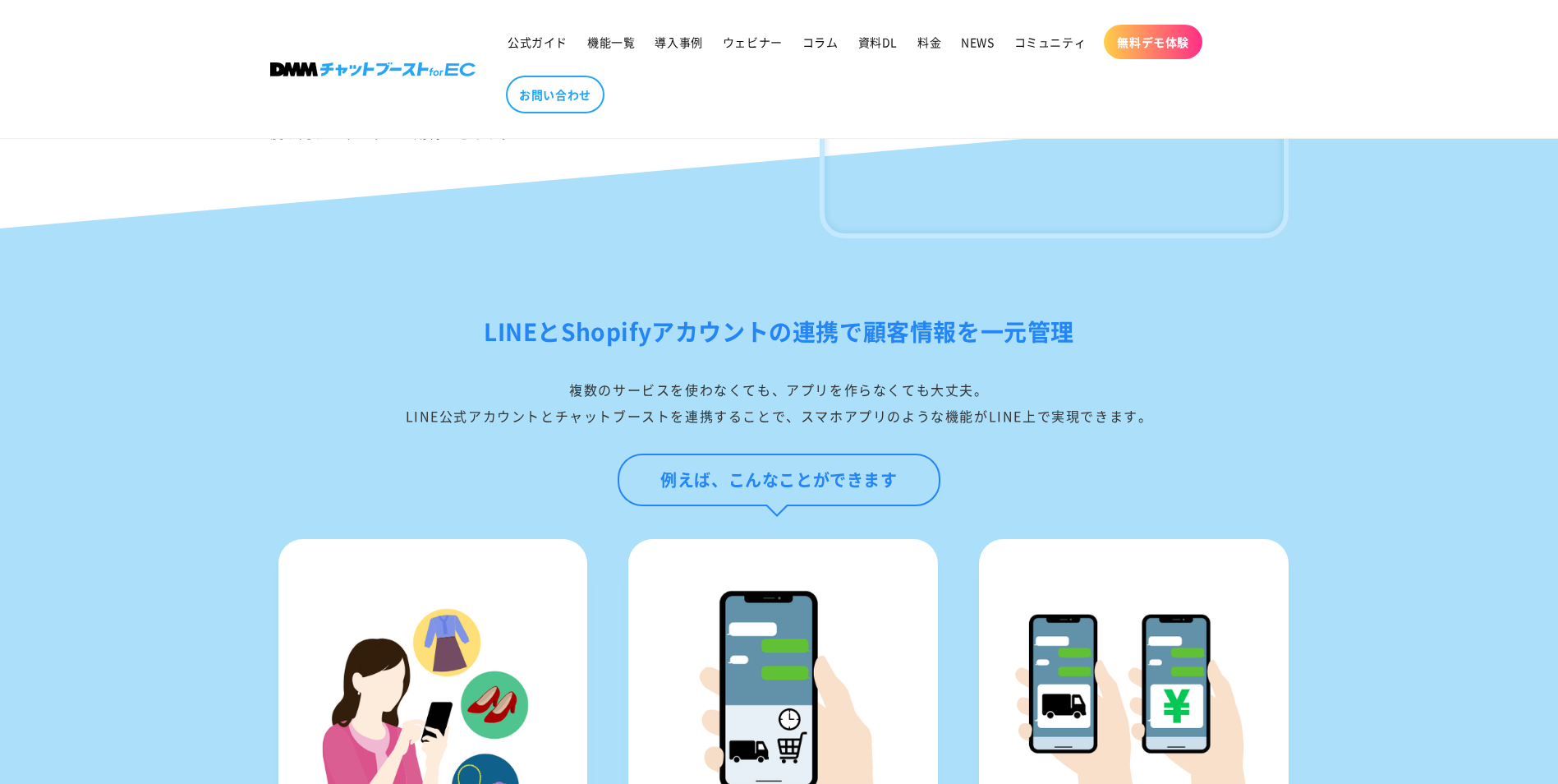
scroll to position [1314, 0]
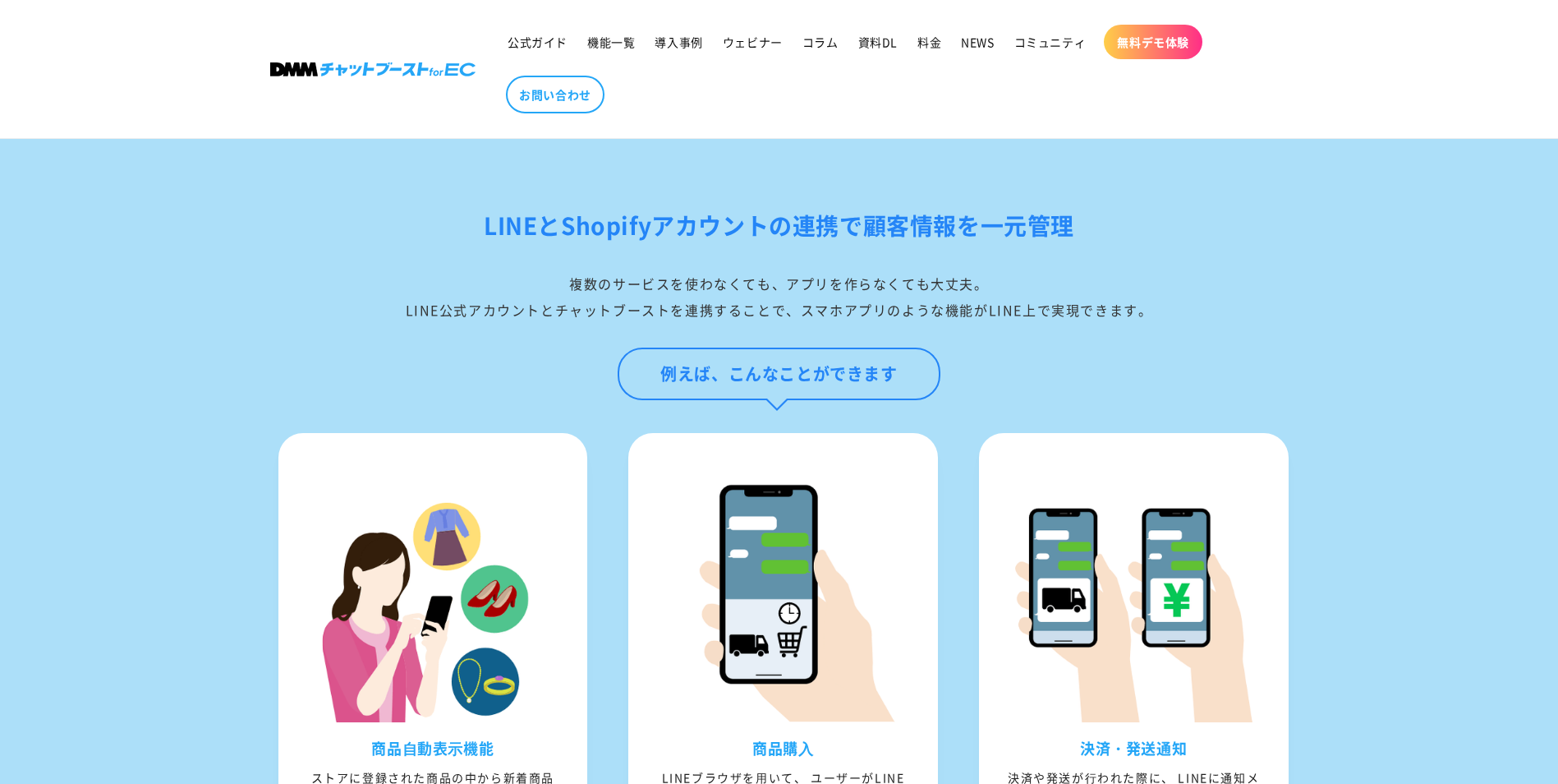
drag, startPoint x: 0, startPoint y: 0, endPoint x: 606, endPoint y: 423, distance: 739.0
drag, startPoint x: 606, startPoint y: 423, endPoint x: 172, endPoint y: 428, distance: 434.0
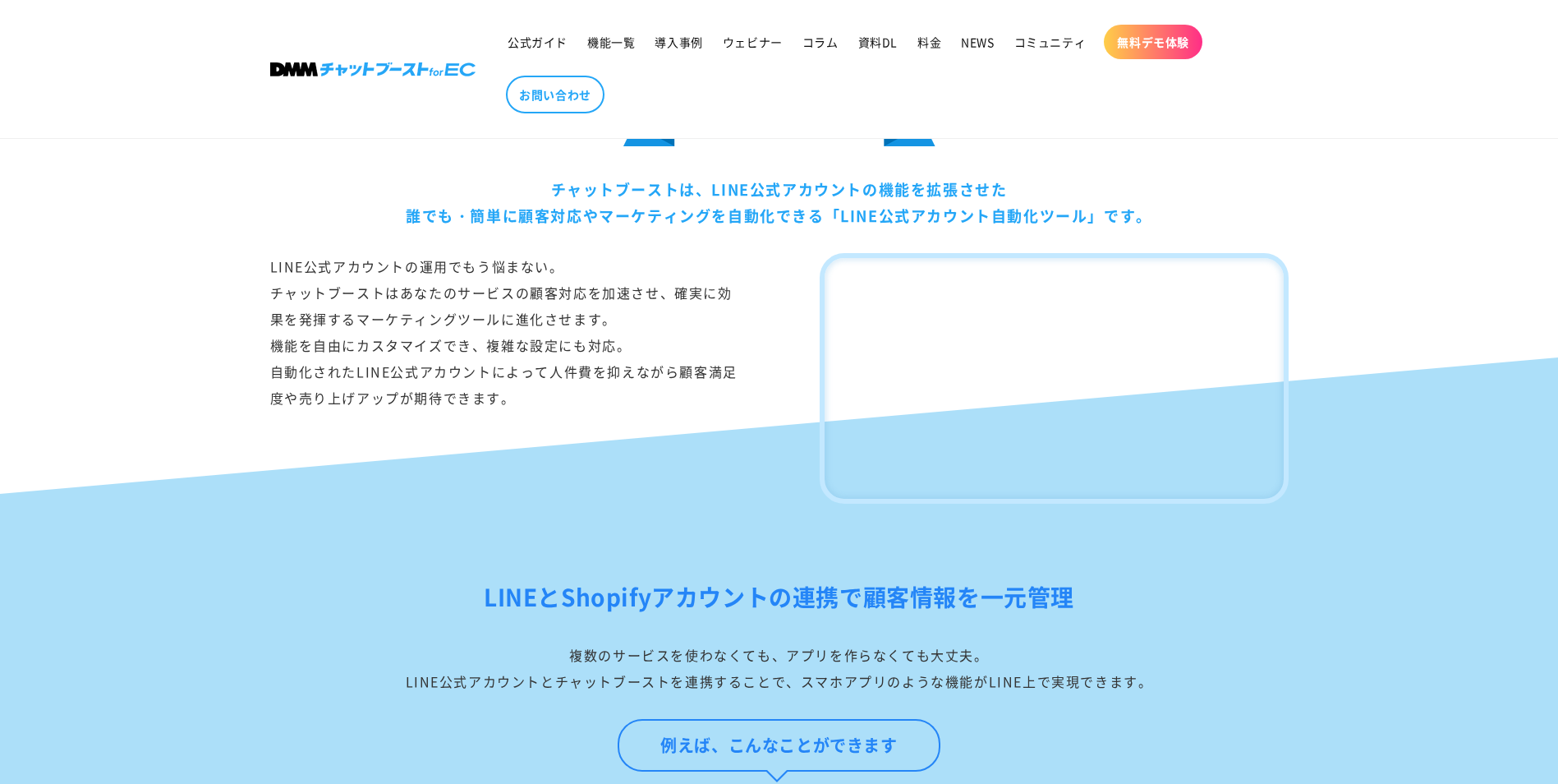
scroll to position [904, 0]
